Goal: Information Seeking & Learning: Learn about a topic

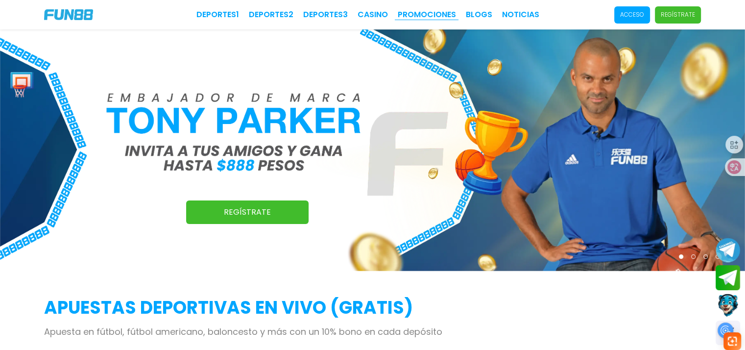
click at [431, 17] on link "Promociones" at bounding box center [427, 15] width 58 height 12
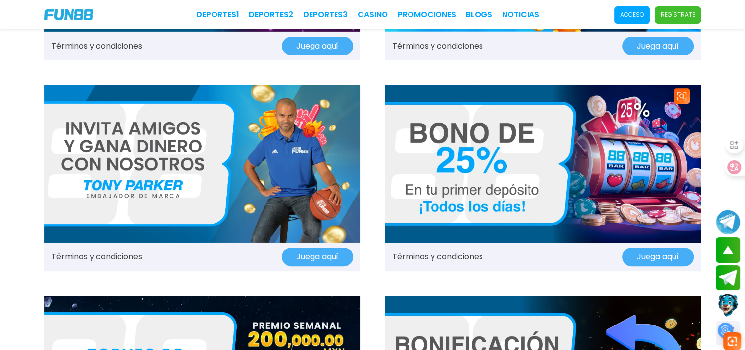
scroll to position [392, 0]
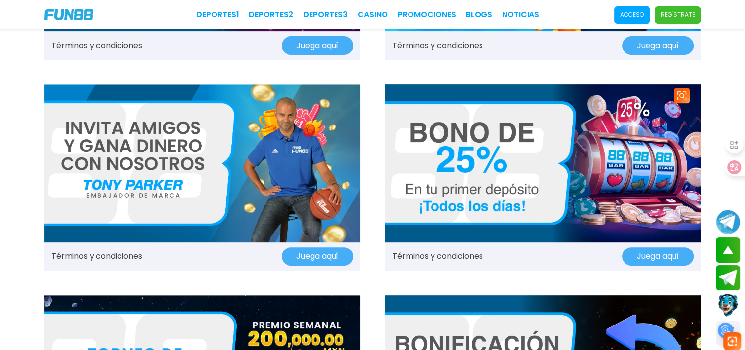
click at [515, 167] on img at bounding box center [543, 163] width 316 height 158
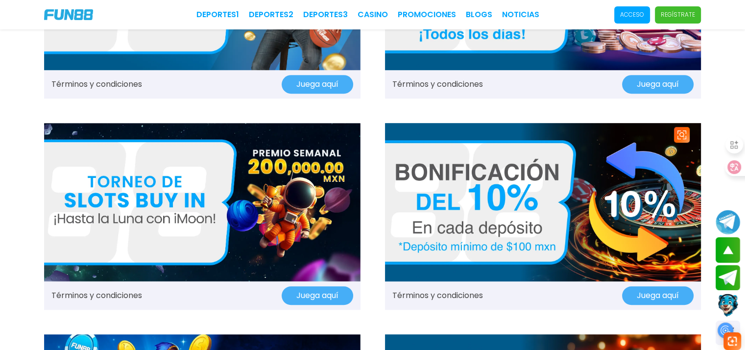
scroll to position [588, 0]
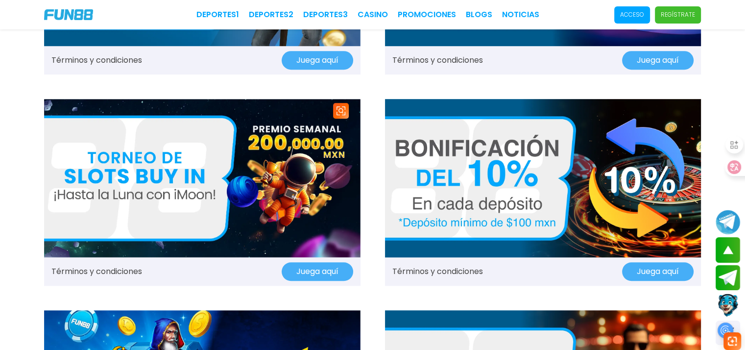
click at [219, 174] on img at bounding box center [202, 178] width 316 height 158
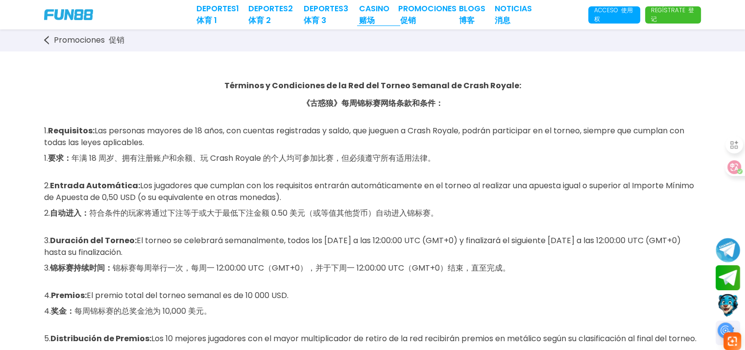
click at [373, 9] on link "CASINO 赌场" at bounding box center [378, 15] width 39 height 24
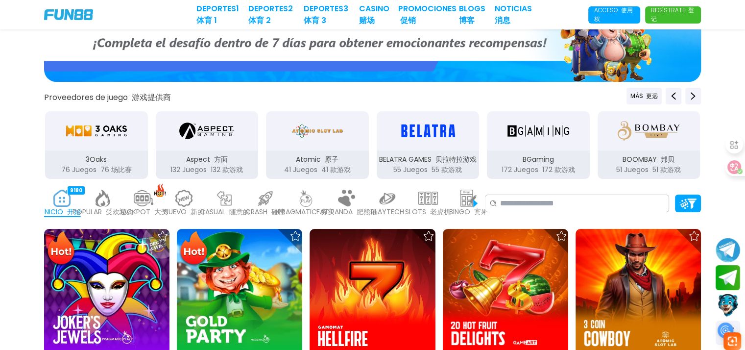
scroll to position [147, 0]
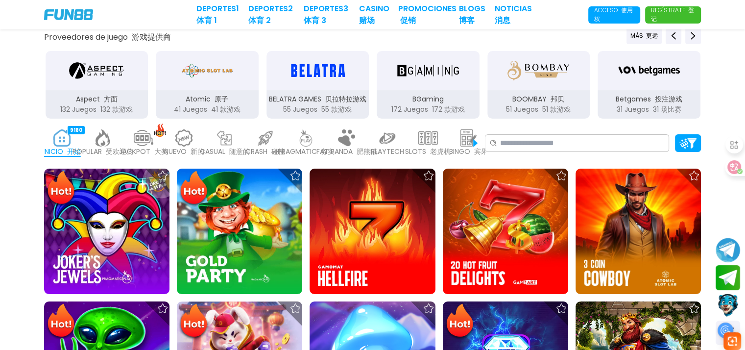
click at [65, 137] on img at bounding box center [62, 137] width 20 height 17
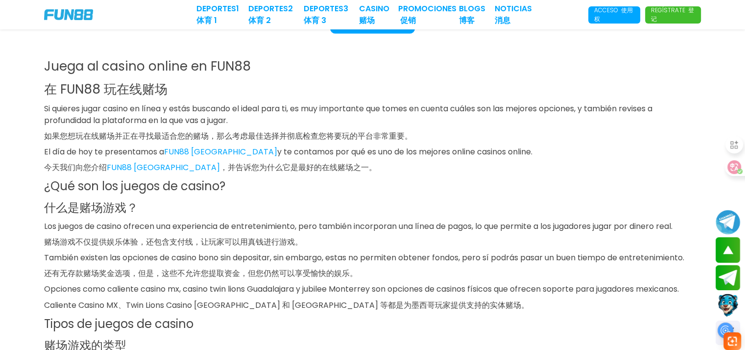
scroll to position [1372, 0]
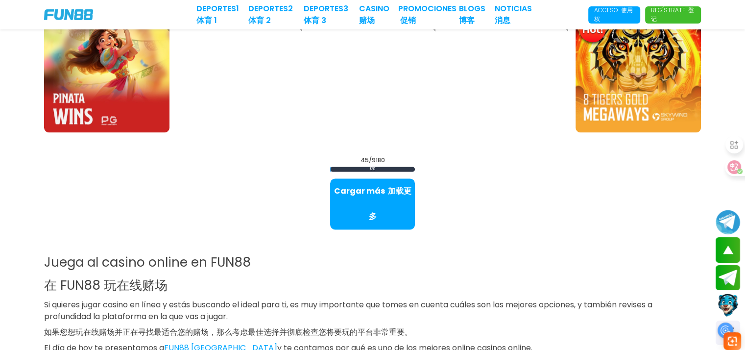
click at [381, 158] on span "45 / 9180" at bounding box center [373, 160] width 24 height 9
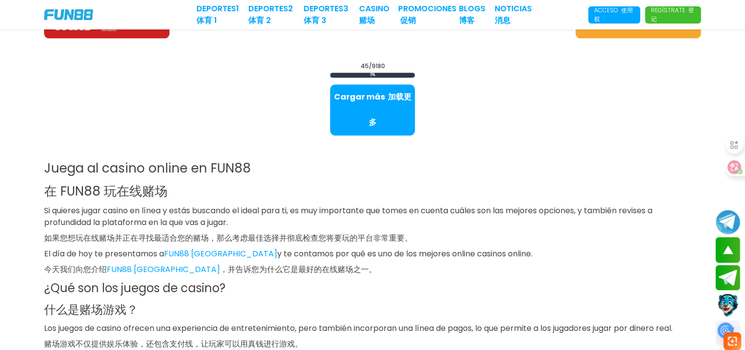
scroll to position [1469, 0]
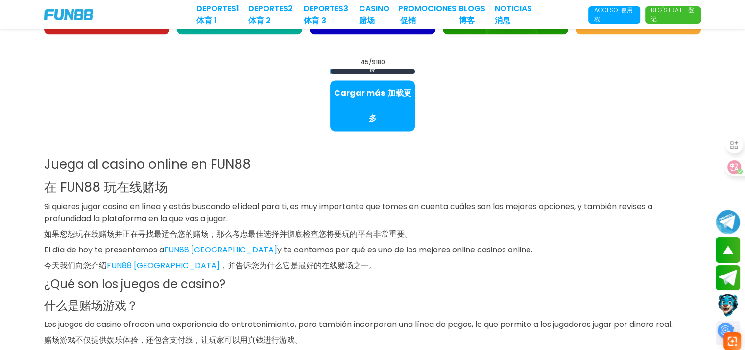
click at [328, 228] on font "如果您想玩在线赌场并正在寻找最适合您的赌场，那么考虑最佳选择并彻底检查您将要玩的平台非常重要。" at bounding box center [228, 233] width 368 height 11
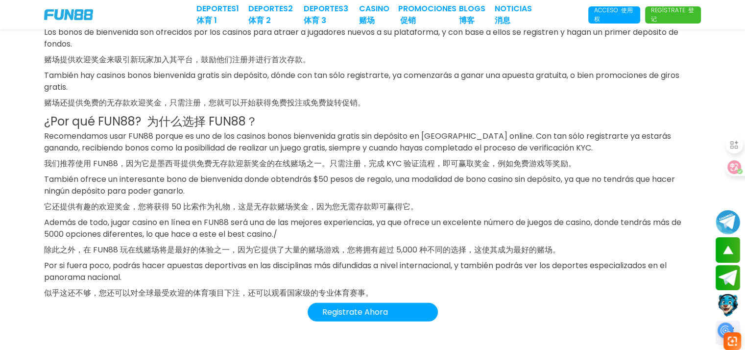
scroll to position [2841, 0]
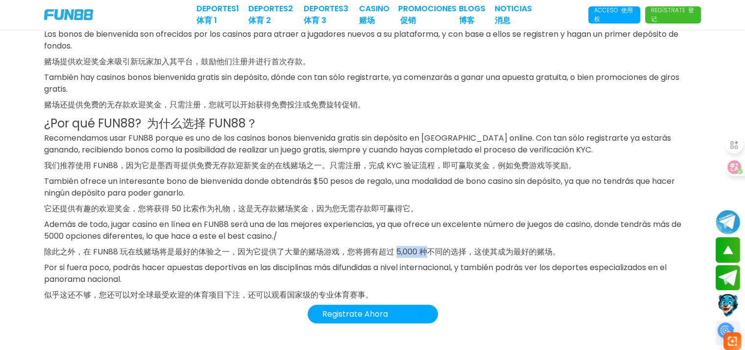
drag, startPoint x: 398, startPoint y: 224, endPoint x: 426, endPoint y: 221, distance: 28.1
click at [426, 246] on font "除此之外，在 FUN88 玩在线赌场将是最好的体验之一，因为它提供了大量的赌场游戏，您将拥有超过 5,000 种不同的选择，这使其成为最好的赌场。" at bounding box center [302, 251] width 516 height 11
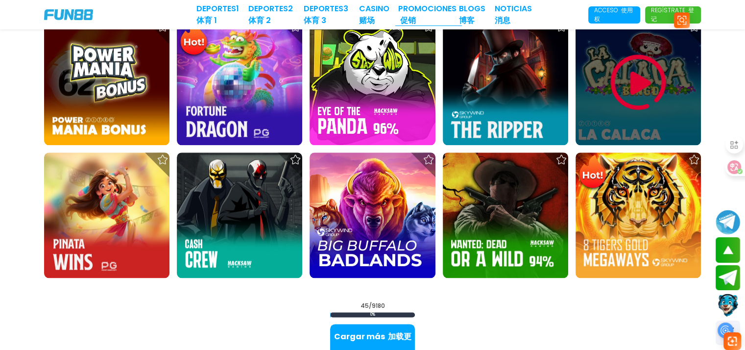
scroll to position [1323, 0]
